Goal: Use online tool/utility: Utilize a website feature to perform a specific function

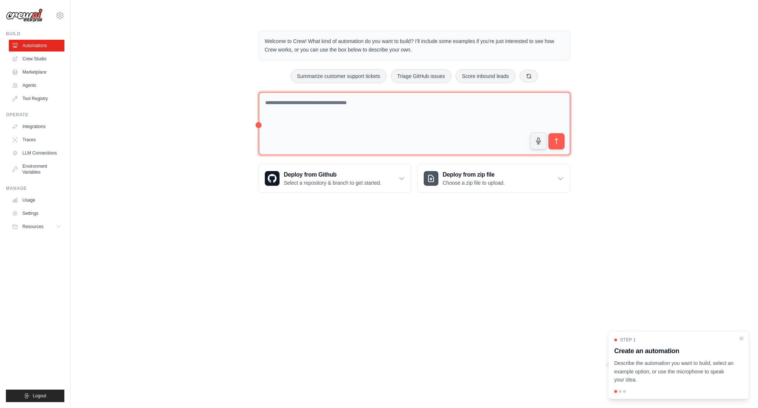
click at [301, 122] on textarea at bounding box center [415, 124] width 312 height 64
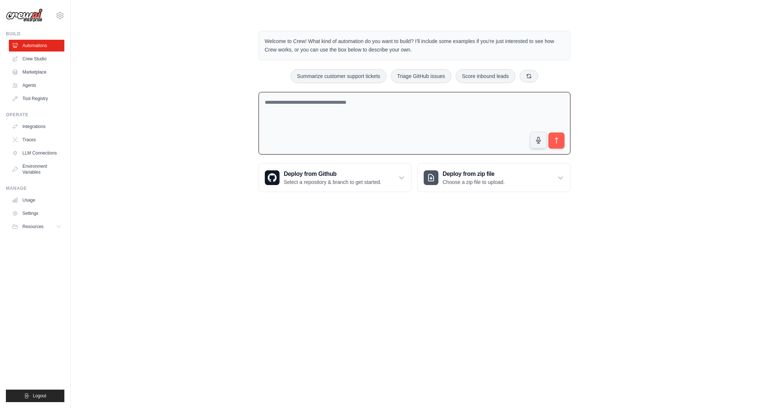
paste textarea "**********"
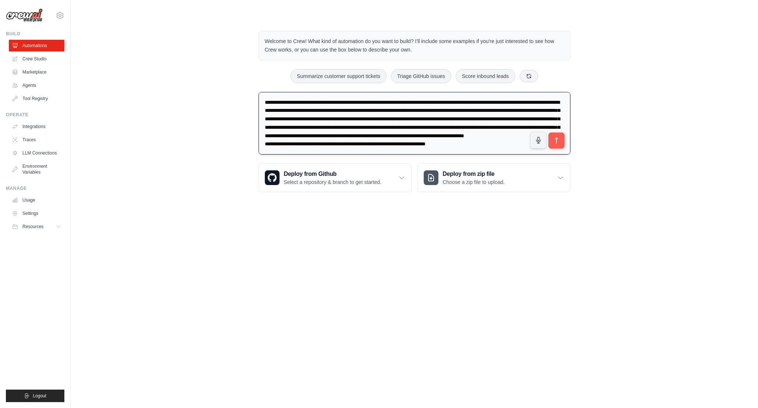
scroll to position [1005, 0]
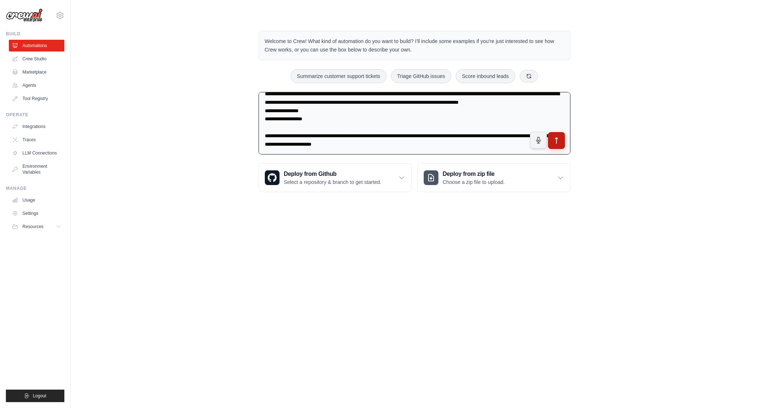
type textarea "**********"
click at [556, 141] on icon "submit" at bounding box center [556, 141] width 3 height 6
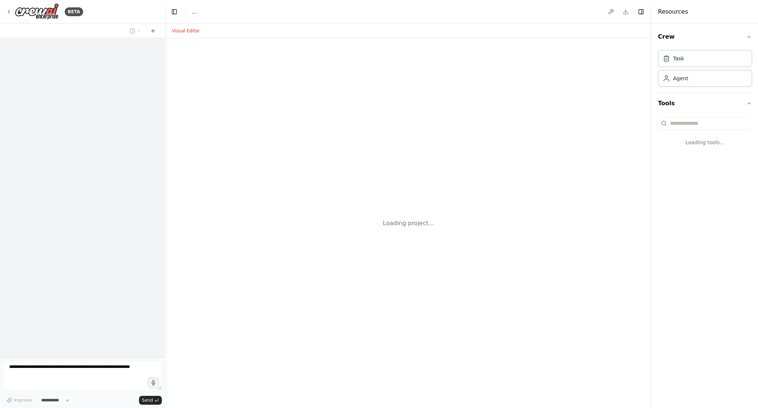
select select "****"
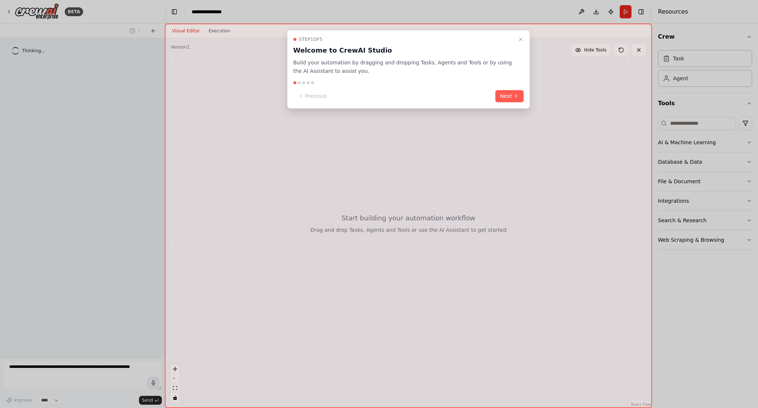
scroll to position [359, 0]
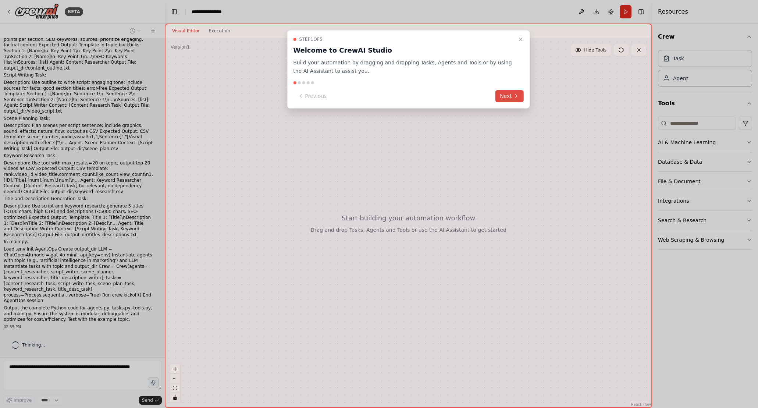
click at [510, 92] on button "Next" at bounding box center [509, 96] width 28 height 12
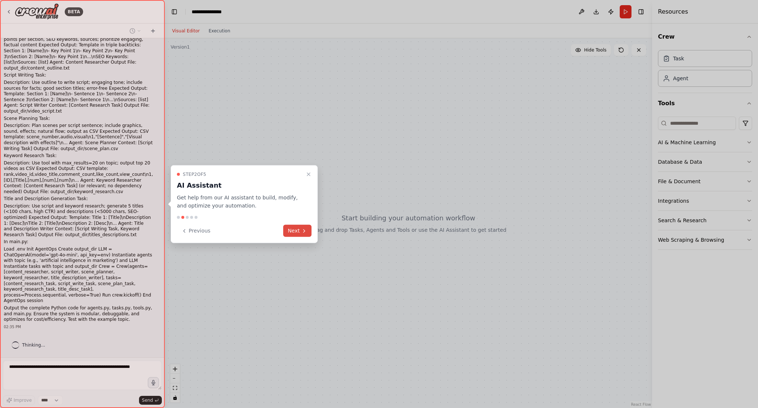
click at [299, 234] on button "Next" at bounding box center [297, 231] width 28 height 12
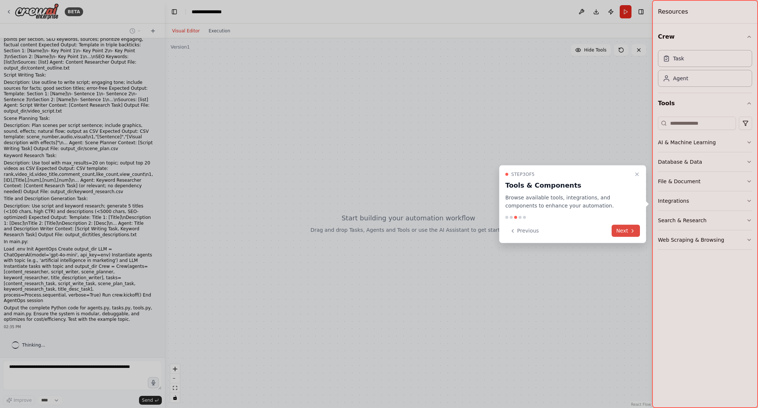
click at [627, 232] on button "Next" at bounding box center [626, 231] width 28 height 12
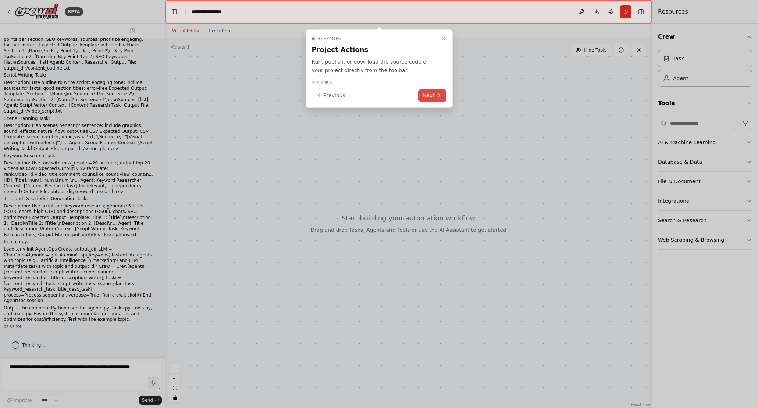
click at [434, 96] on button "Next" at bounding box center [432, 95] width 28 height 12
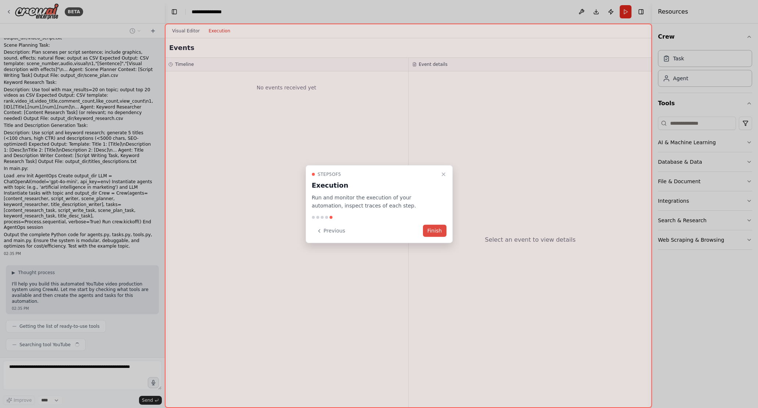
scroll to position [451, 0]
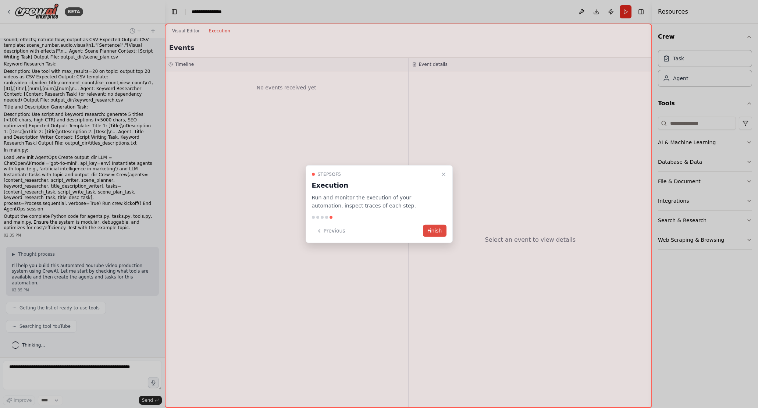
click at [435, 236] on button "Finish" at bounding box center [435, 231] width 24 height 12
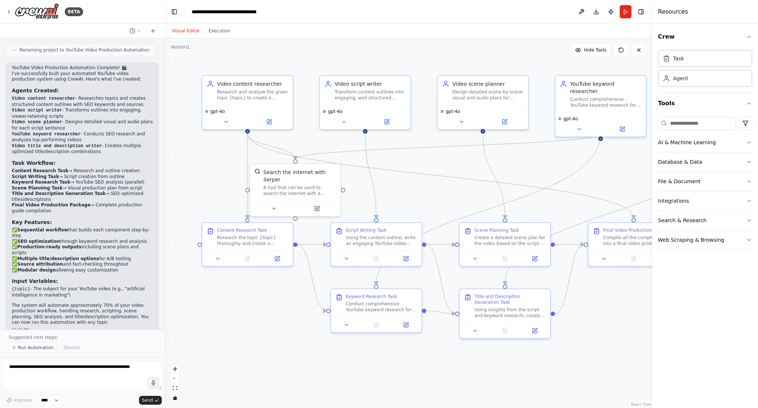
scroll to position [1462, 0]
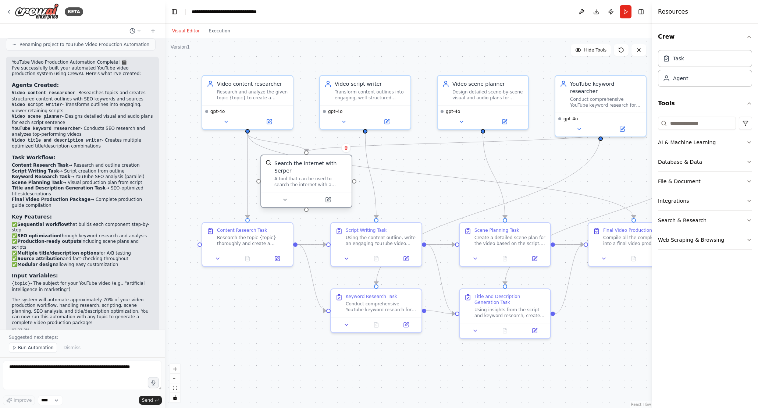
drag, startPoint x: 315, startPoint y: 182, endPoint x: 329, endPoint y: 177, distance: 15.4
click at [329, 177] on div "Search the internet with Serper A tool that can be used to search the internet …" at bounding box center [310, 174] width 73 height 28
click at [746, 182] on icon "button" at bounding box center [749, 181] width 6 height 6
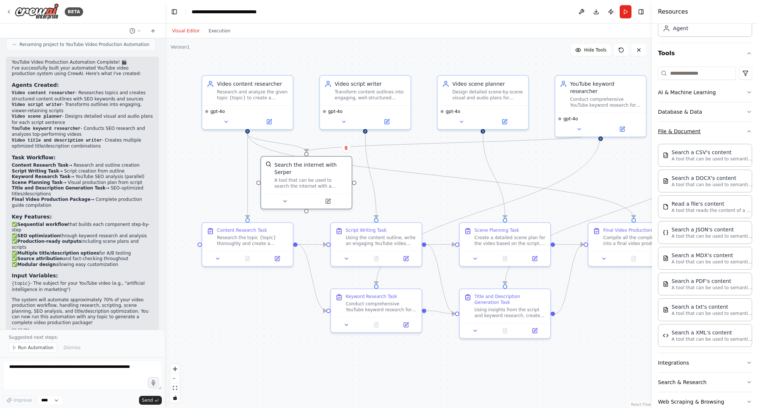
scroll to position [65, 0]
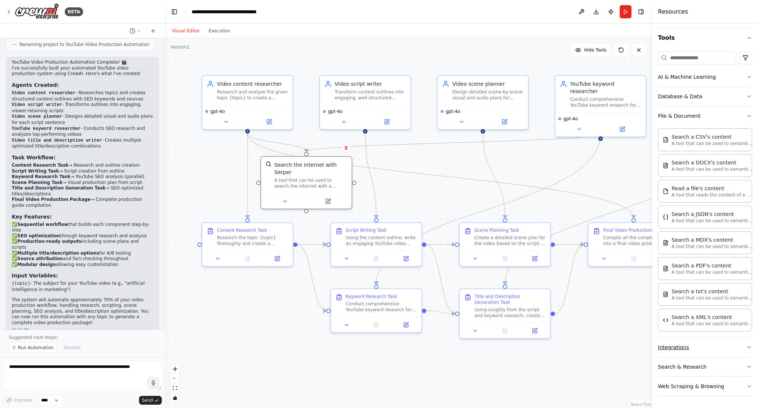
click at [715, 348] on button "Integrations" at bounding box center [705, 347] width 94 height 19
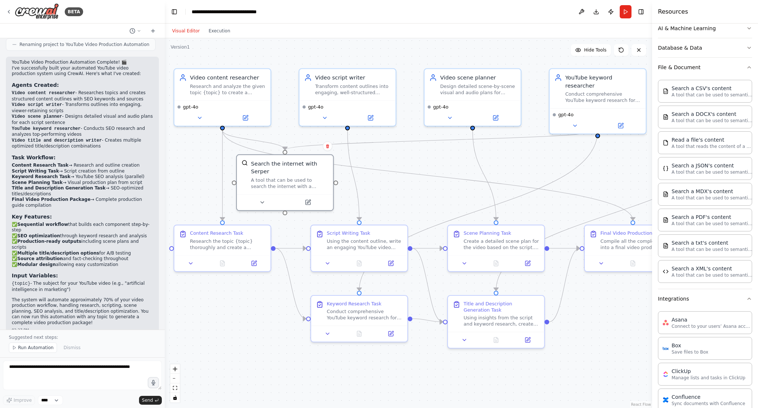
scroll to position [0, 0]
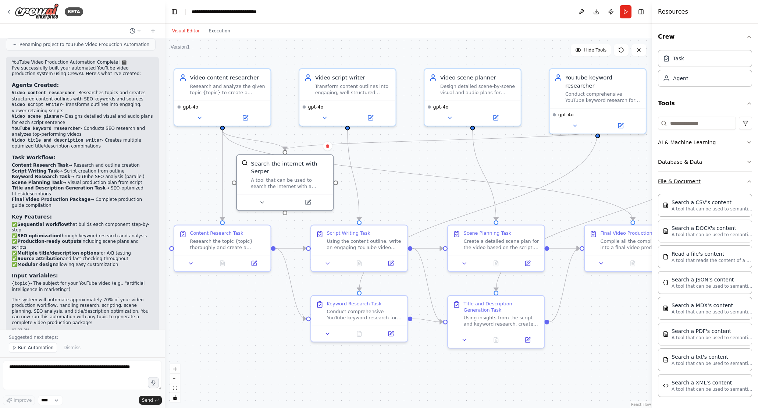
click at [746, 179] on icon "button" at bounding box center [749, 181] width 6 height 6
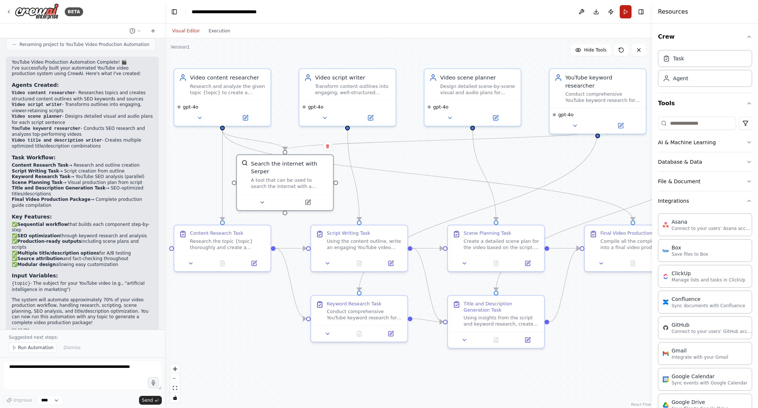
click at [624, 13] on button "Run" at bounding box center [626, 11] width 12 height 13
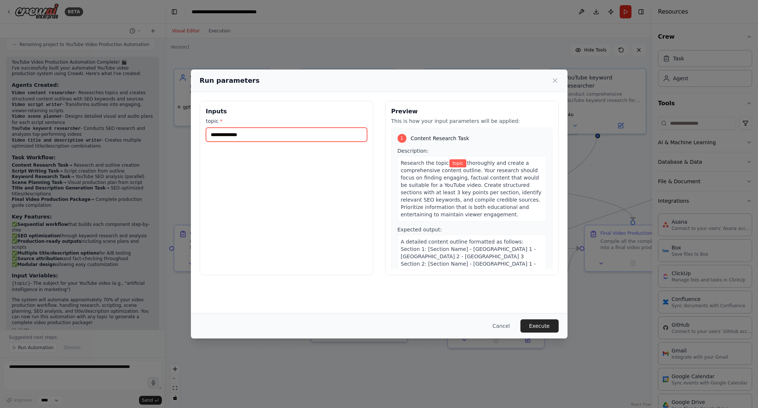
click at [302, 136] on input "topic *" at bounding box center [286, 135] width 161 height 14
click at [321, 112] on h3 "Inputs" at bounding box center [286, 111] width 161 height 9
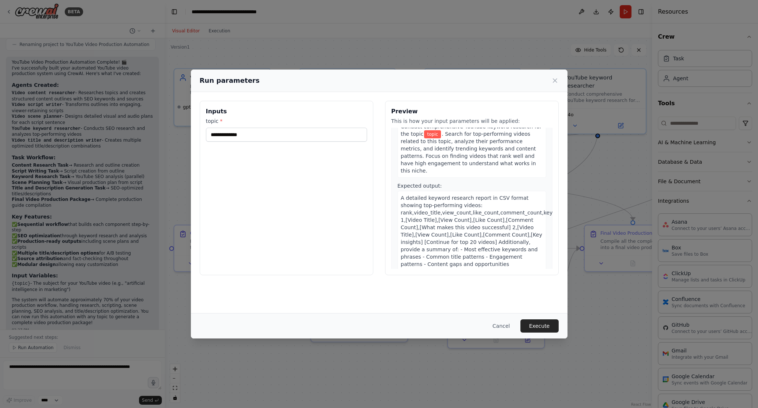
scroll to position [462, 0]
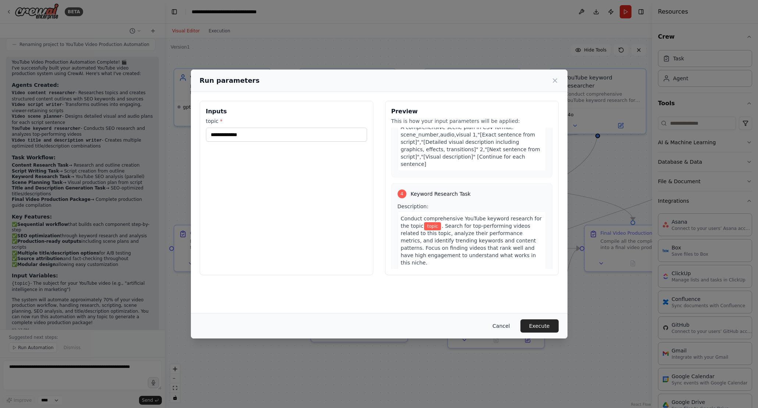
click at [500, 328] on button "Cancel" at bounding box center [501, 325] width 29 height 13
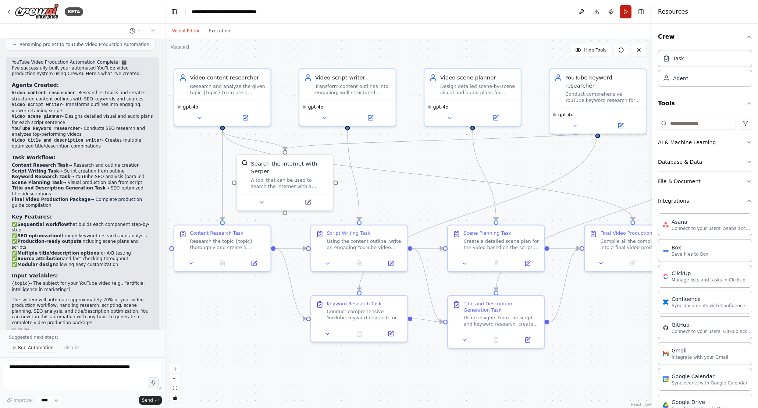
click at [627, 12] on button "Run" at bounding box center [626, 11] width 12 height 13
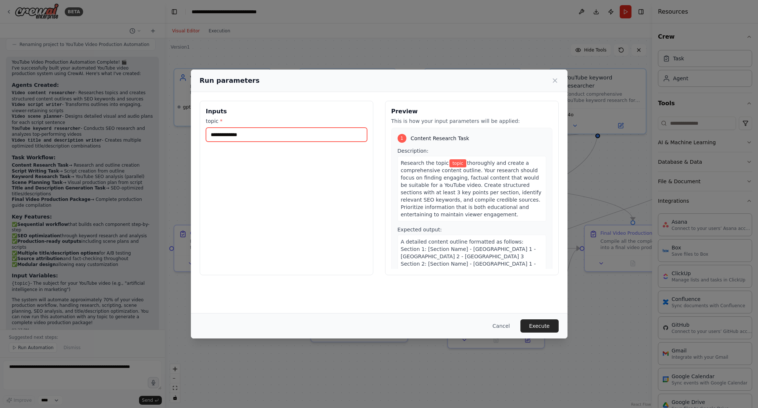
click at [265, 134] on input "topic *" at bounding box center [286, 135] width 161 height 14
click at [284, 108] on h3 "Inputs" at bounding box center [286, 111] width 161 height 9
click at [503, 327] on button "Cancel" at bounding box center [501, 325] width 29 height 13
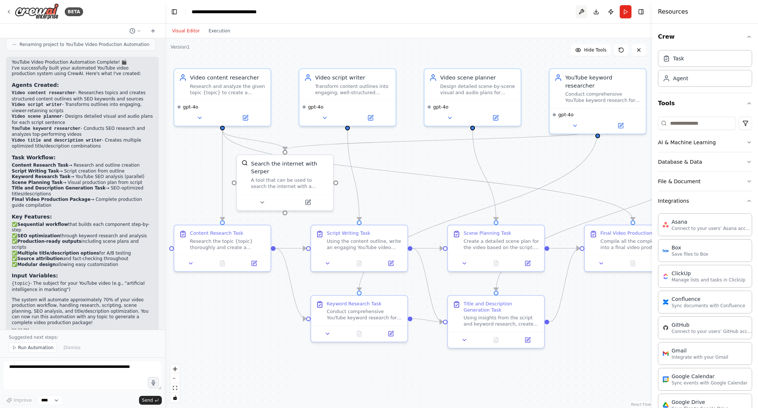
click at [582, 12] on button at bounding box center [582, 11] width 12 height 13
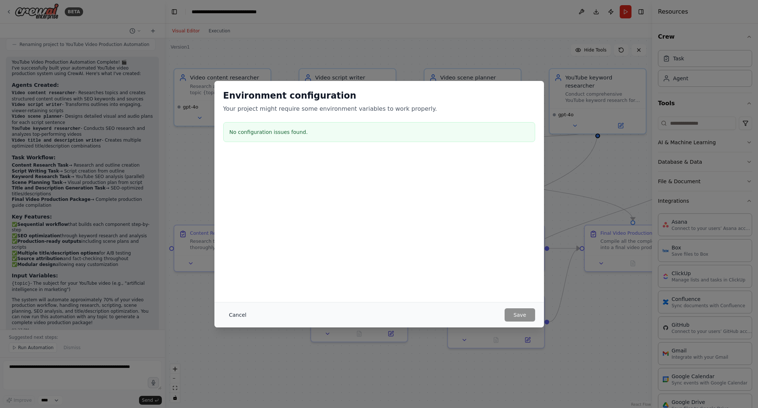
click at [238, 314] on button "Cancel" at bounding box center [237, 314] width 29 height 13
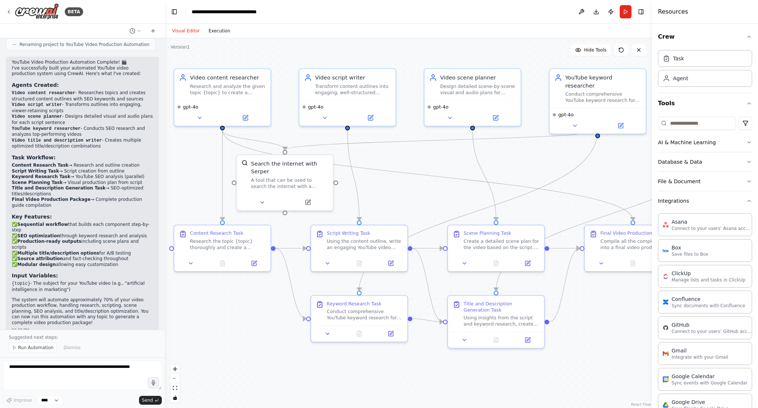
click at [217, 31] on button "Execution" at bounding box center [219, 30] width 31 height 9
click at [190, 29] on button "Visual Editor" at bounding box center [186, 30] width 36 height 9
click at [199, 115] on icon at bounding box center [199, 115] width 3 height 1
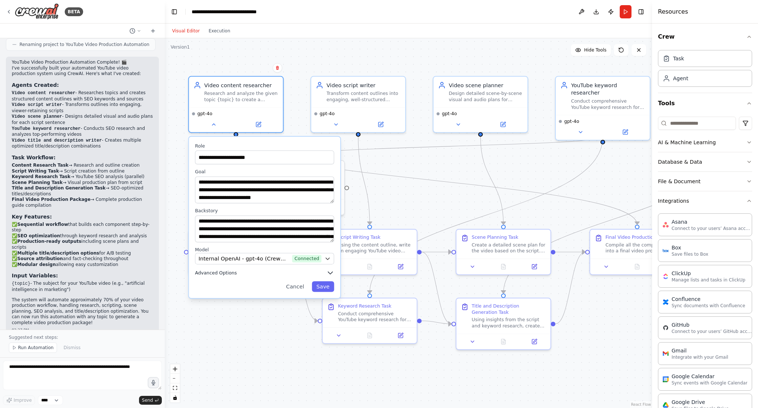
click at [212, 275] on span "Advanced Options" at bounding box center [216, 273] width 42 height 6
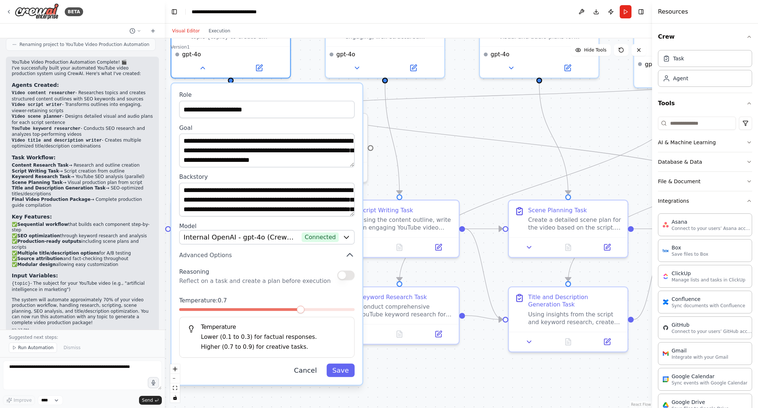
click at [297, 367] on button "Cancel" at bounding box center [305, 370] width 35 height 14
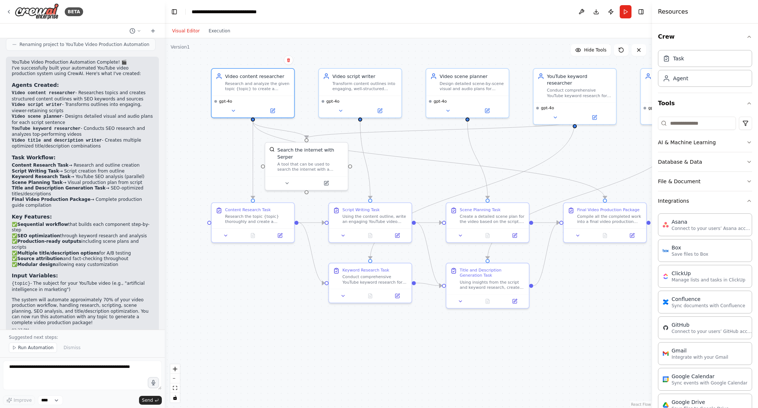
drag, startPoint x: 469, startPoint y: 157, endPoint x: 424, endPoint y: 168, distance: 46.3
click at [424, 168] on div ".deletable-edge-delete-btn { width: 20px; height: 20px; border: 0px solid #ffff…" at bounding box center [408, 223] width 487 height 370
click at [583, 11] on button at bounding box center [582, 11] width 12 height 13
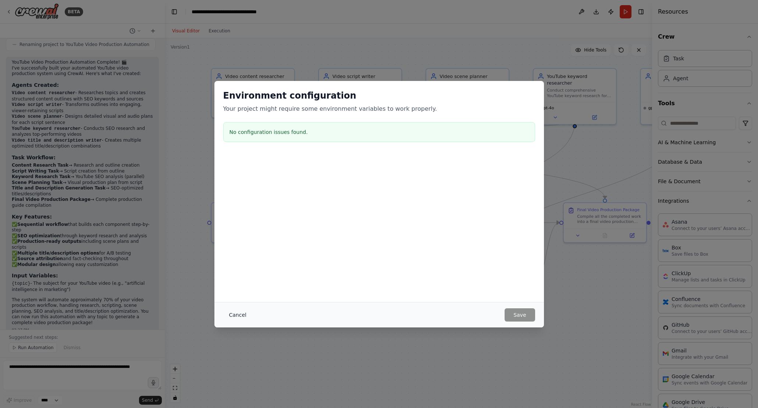
click at [238, 314] on button "Cancel" at bounding box center [237, 314] width 29 height 13
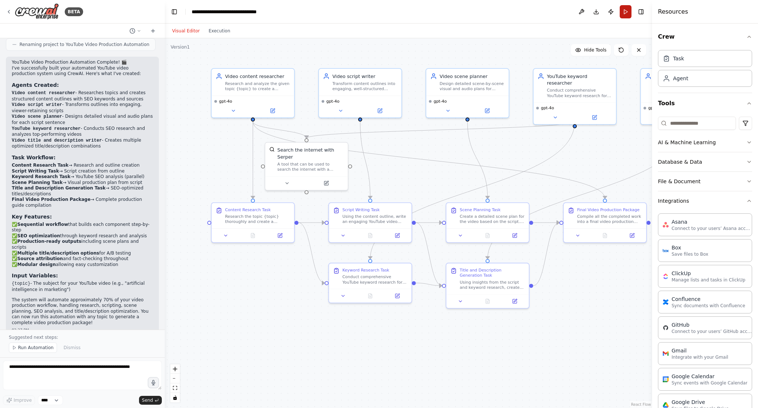
click at [626, 10] on button "Run" at bounding box center [626, 11] width 12 height 13
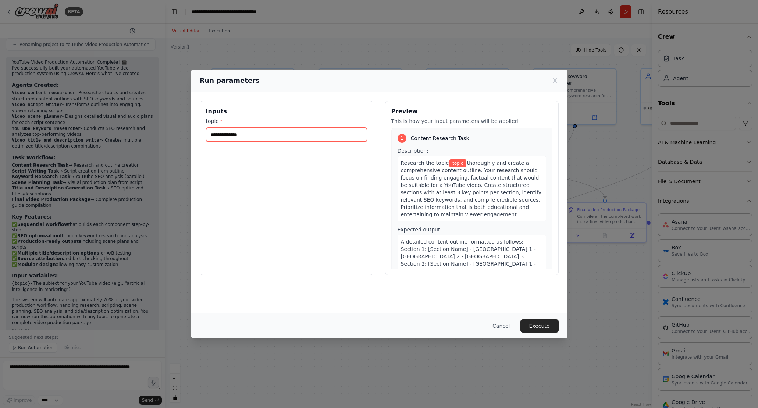
click at [312, 136] on input "topic *" at bounding box center [286, 135] width 161 height 14
click at [326, 46] on div "Run parameters Inputs topic * Preview This is how your input parameters will be…" at bounding box center [379, 204] width 758 height 408
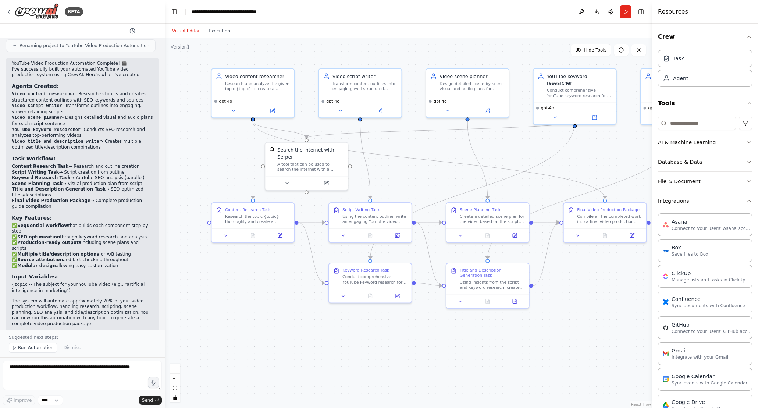
scroll to position [1462, 0]
click at [627, 13] on button "Run" at bounding box center [626, 11] width 12 height 13
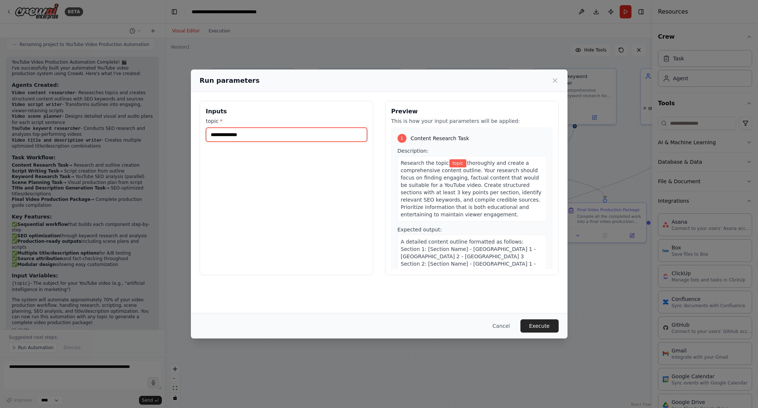
click at [260, 132] on input "topic *" at bounding box center [286, 135] width 161 height 14
click at [353, 28] on div "Run parameters Inputs topic * Preview This is how your input parameters will be…" at bounding box center [379, 204] width 758 height 408
